Goal: Task Accomplishment & Management: Use online tool/utility

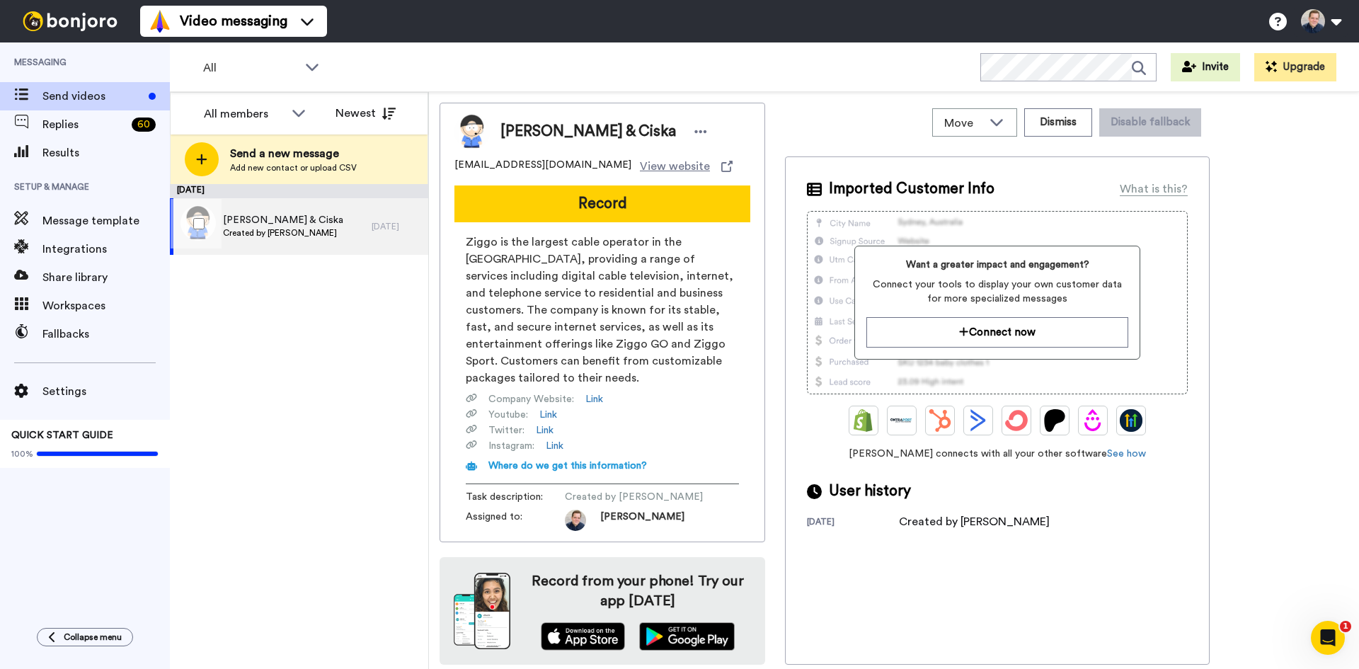
click at [268, 225] on span "Gerard & Ciska" at bounding box center [283, 220] width 120 height 14
click at [114, 131] on span "Replies" at bounding box center [84, 124] width 84 height 17
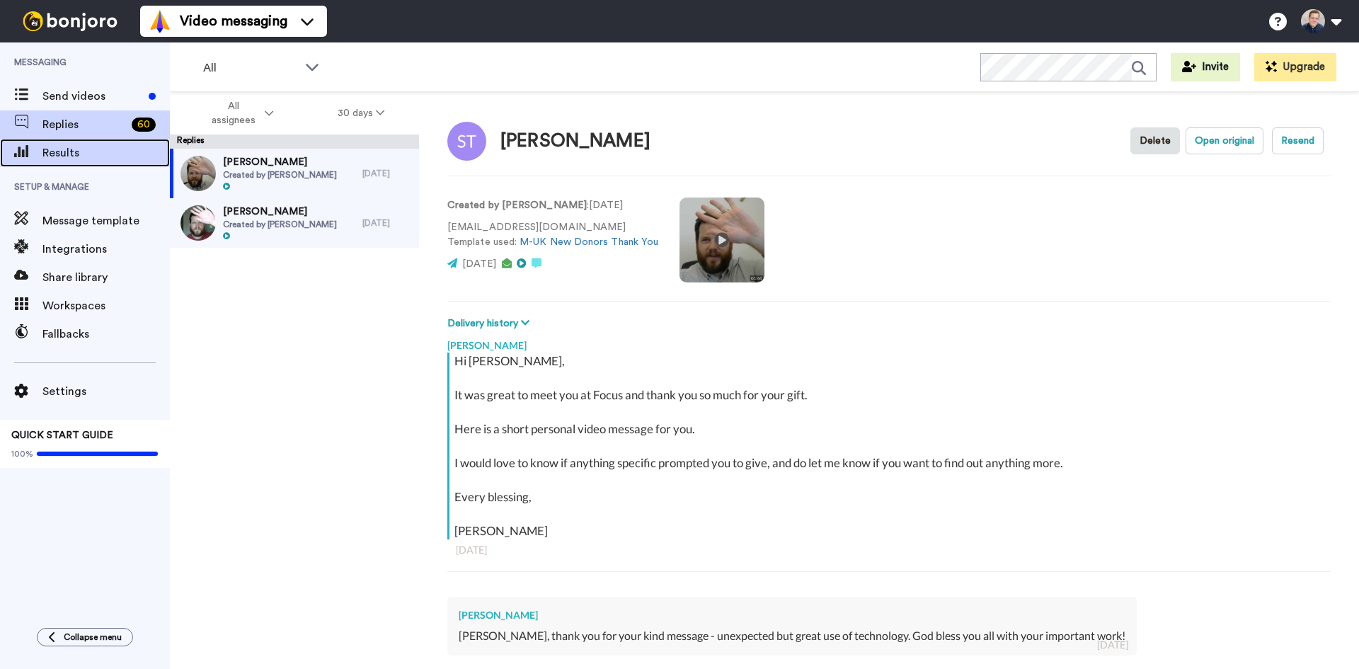
click at [122, 149] on span "Results" at bounding box center [105, 152] width 127 height 17
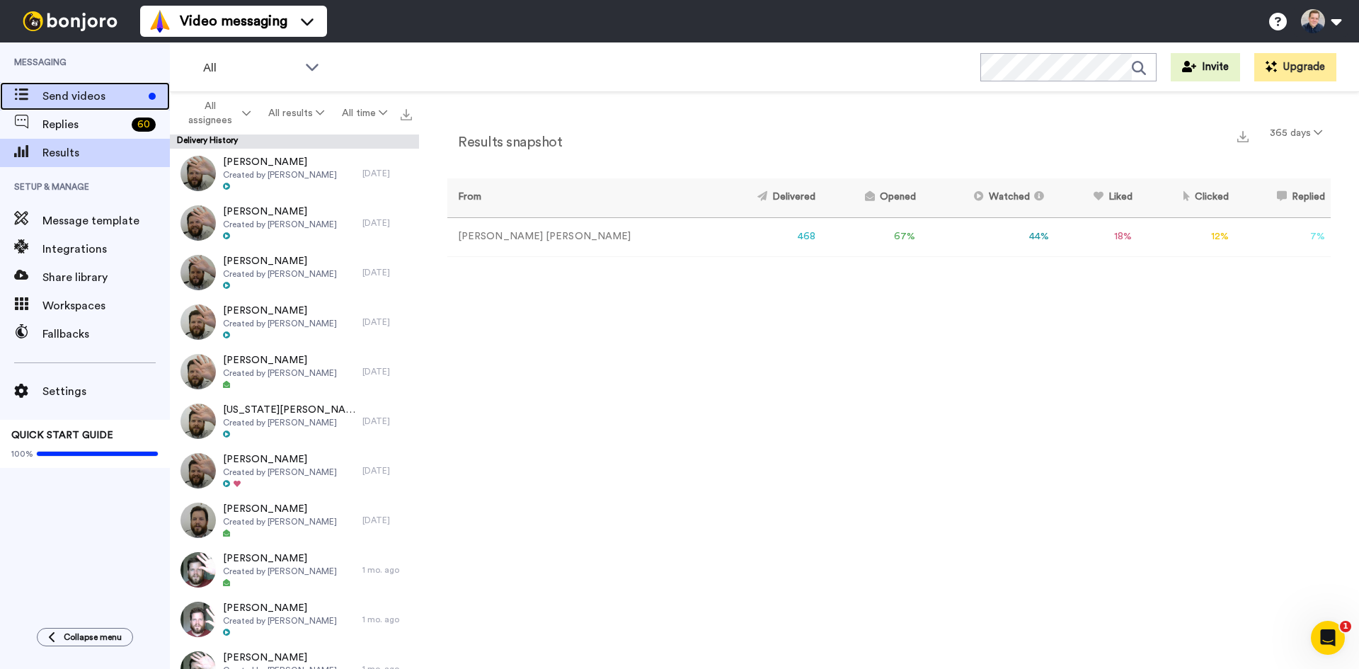
click at [75, 93] on span "Send videos" at bounding box center [92, 96] width 100 height 17
